Goal: Navigation & Orientation: Find specific page/section

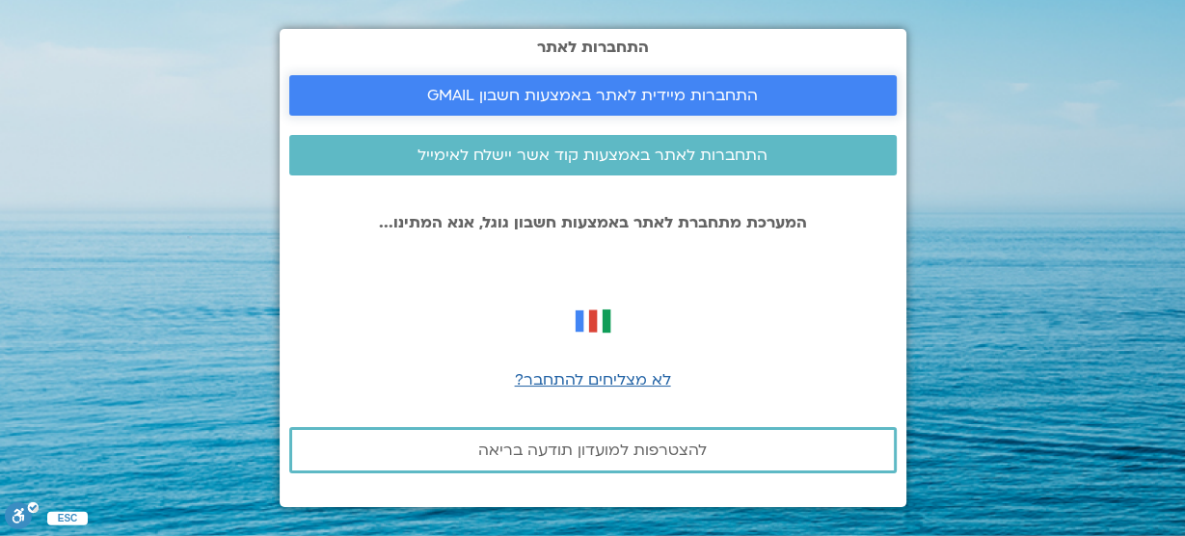
click at [553, 95] on span "התחברות מיידית לאתר באמצעות חשבון GMAIL" at bounding box center [592, 95] width 331 height 17
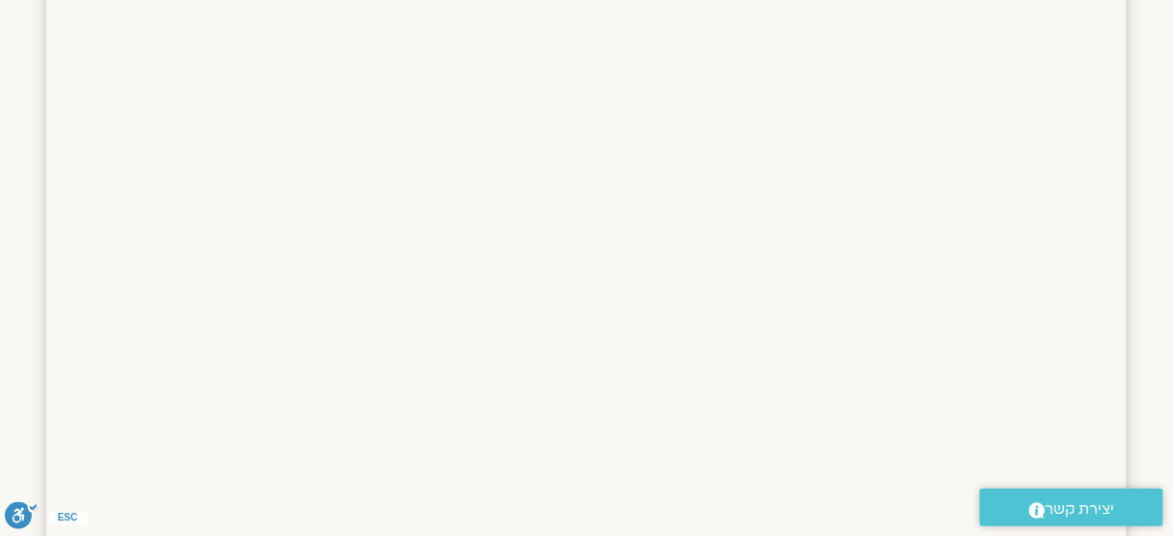
scroll to position [410, 0]
drag, startPoint x: 1184, startPoint y: 135, endPoint x: 1182, endPoint y: 235, distance: 100.3
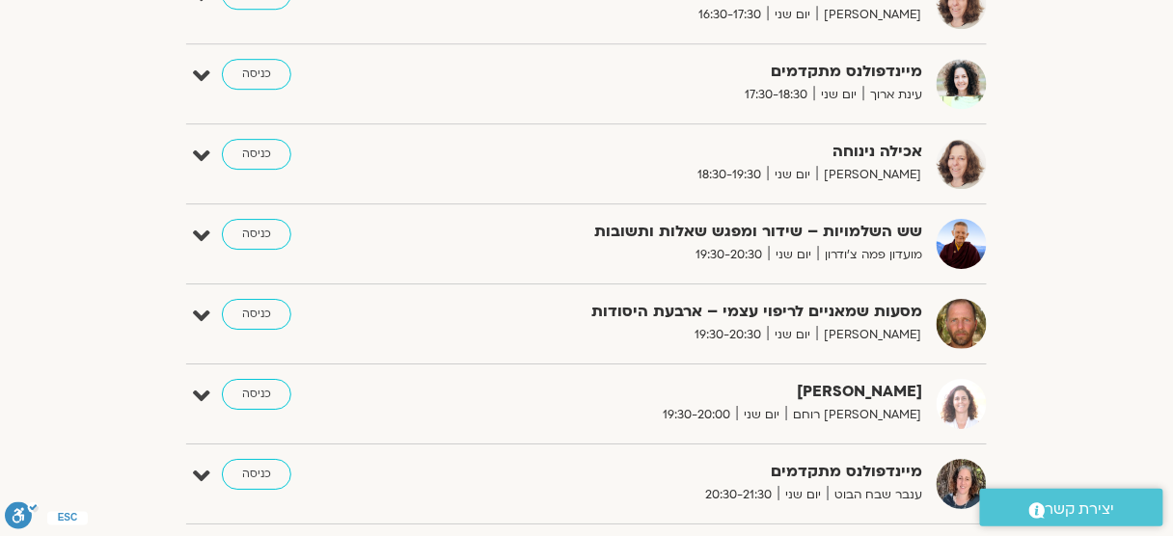
scroll to position [1440, 0]
